Goal: Communication & Community: Answer question/provide support

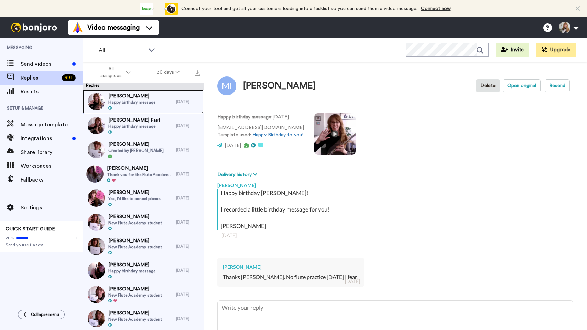
click at [143, 100] on span "Happy birthday message" at bounding box center [131, 102] width 47 height 6
click at [143, 125] on span "Happy birthday message" at bounding box center [134, 127] width 52 height 6
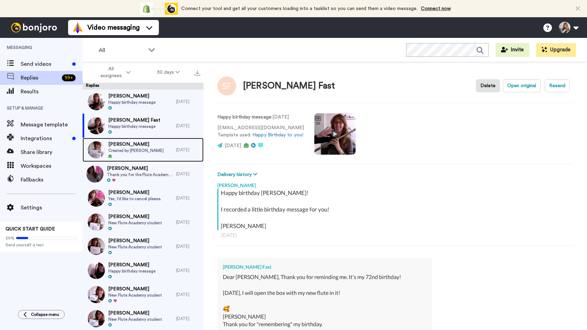
click at [122, 151] on span "Created by Jane Cavanagh" at bounding box center [135, 151] width 55 height 6
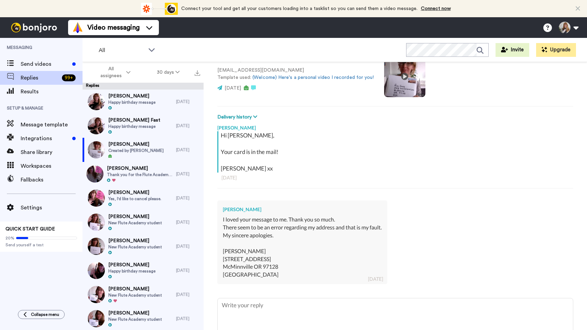
scroll to position [99, 0]
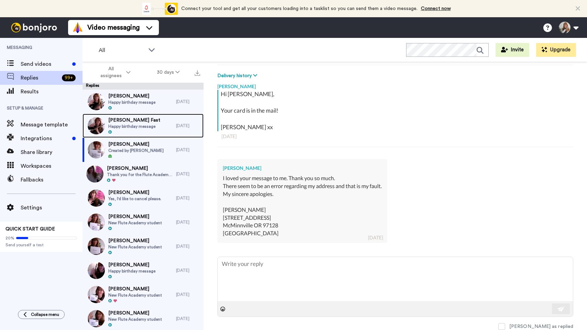
click at [125, 126] on span "Happy birthday message" at bounding box center [134, 127] width 52 height 6
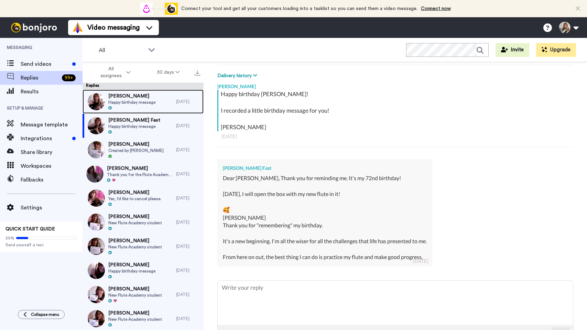
click at [147, 102] on span "Happy birthday message" at bounding box center [131, 102] width 47 height 6
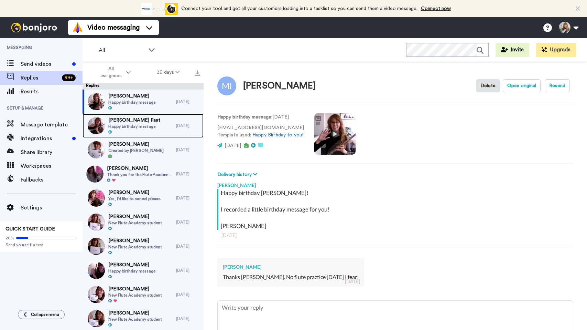
click at [155, 124] on div "Suellen Fast Happy birthday message" at bounding box center [130, 126] width 94 height 24
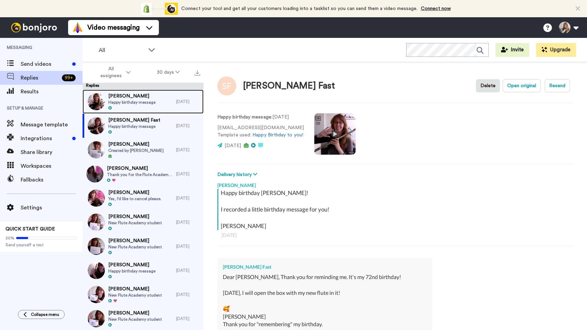
click at [151, 104] on span "Happy birthday message" at bounding box center [131, 102] width 47 height 6
type textarea "x"
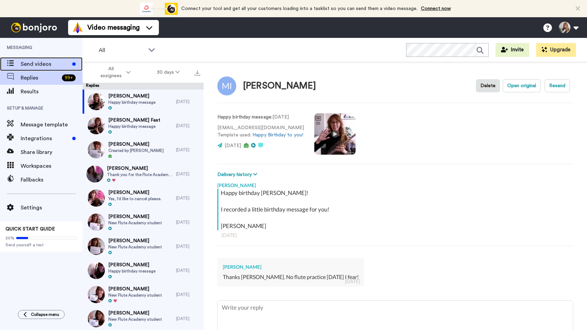
click at [56, 65] on span "Send videos" at bounding box center [45, 64] width 49 height 8
